Goal: Navigation & Orientation: Find specific page/section

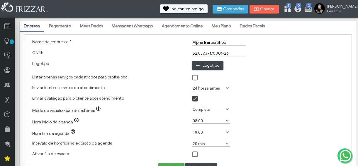
click at [226, 26] on link "Meu Plano" at bounding box center [221, 26] width 27 height 10
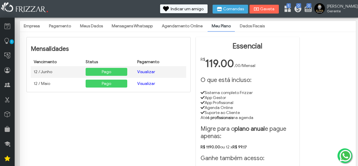
click at [254, 43] on h1 "Essencial" at bounding box center [248, 46] width 94 height 9
click at [348, 7] on span "[PERSON_NAME]" at bounding box center [340, 6] width 26 height 5
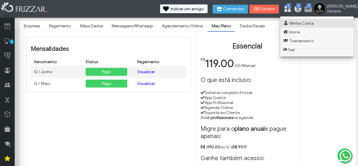
click at [302, 24] on span "Minha Conta" at bounding box center [302, 23] width 24 height 5
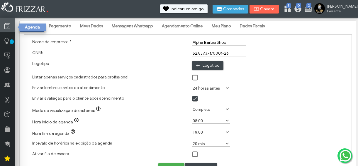
click at [7, 25] on icon at bounding box center [7, 26] width 6 height 7
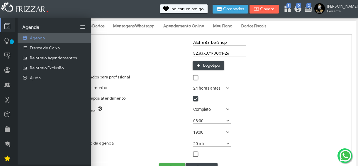
click at [42, 38] on span "Agenda" at bounding box center [37, 38] width 15 height 5
